Goal: Navigation & Orientation: Find specific page/section

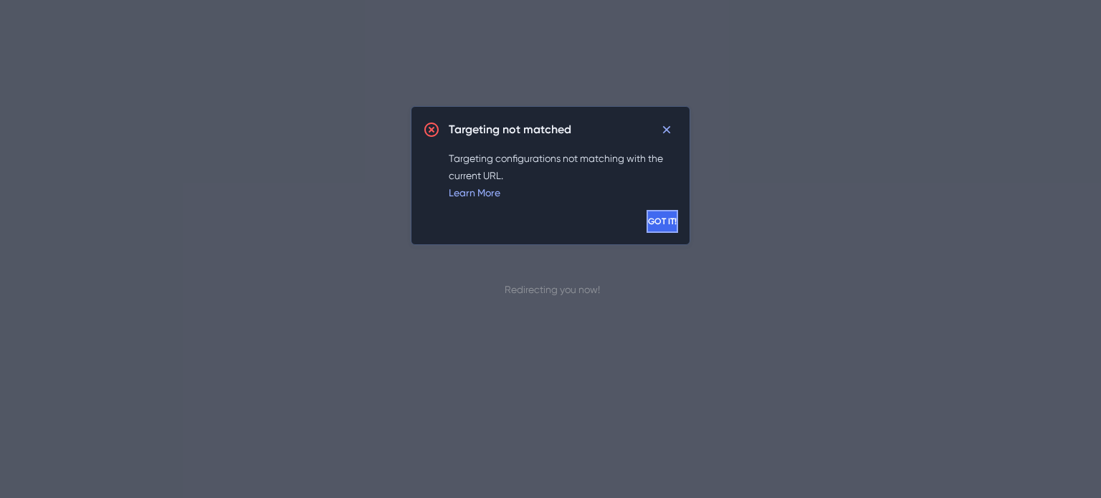
click at [648, 224] on span "GOT IT!" at bounding box center [662, 221] width 29 height 11
